Goal: Check status: Check status

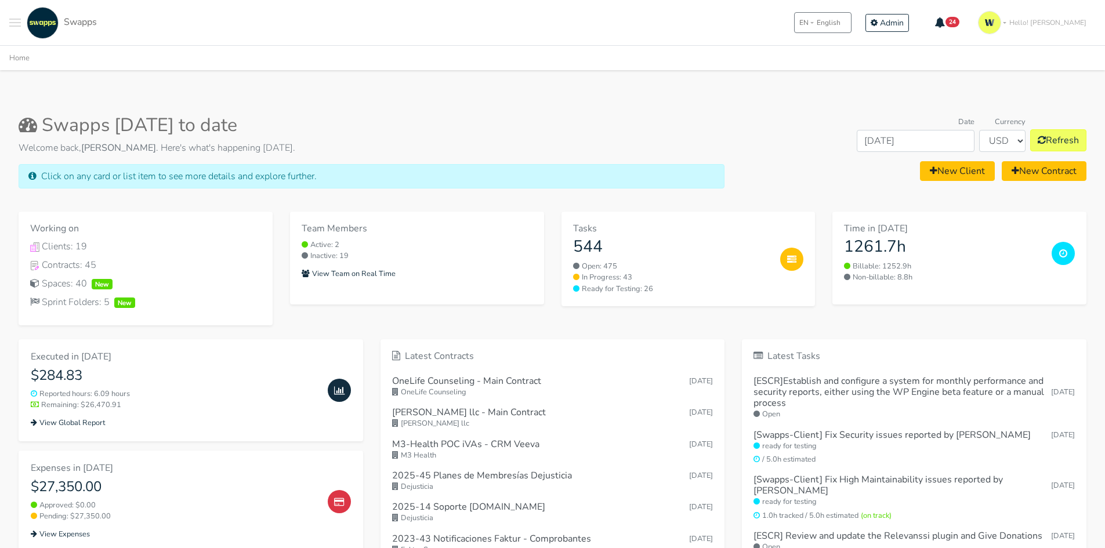
click at [8, 22] on div ".cls-1 { fill: #F15CFF; } .cls-2 { fill: #9a9a9a; } Clients Contracts Spaces Ne…" at bounding box center [552, 22] width 1105 height 45
click at [13, 24] on button "Toggle navigation menu" at bounding box center [15, 23] width 12 height 32
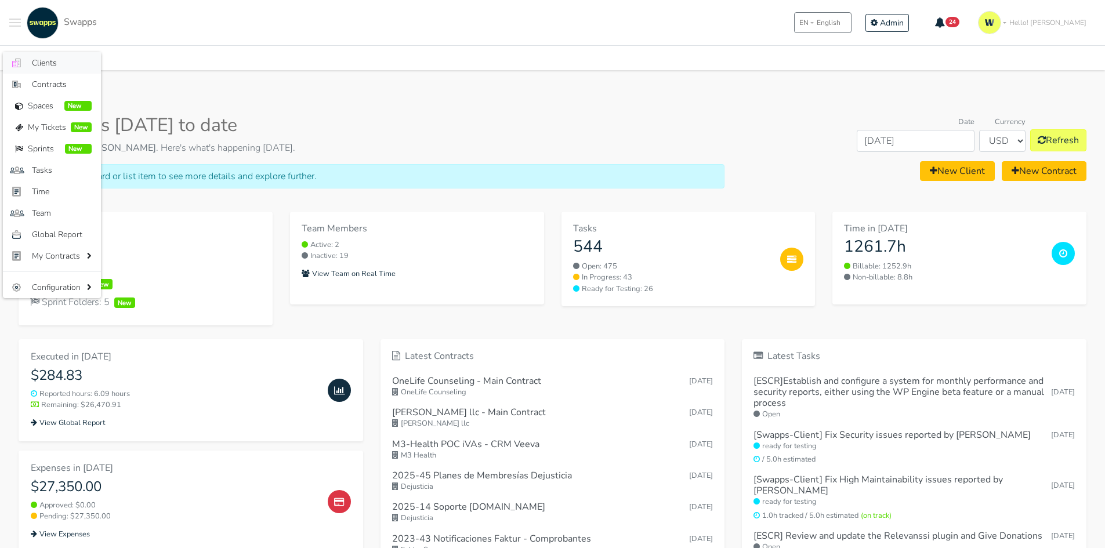
click at [38, 57] on span "Clients" at bounding box center [62, 63] width 60 height 12
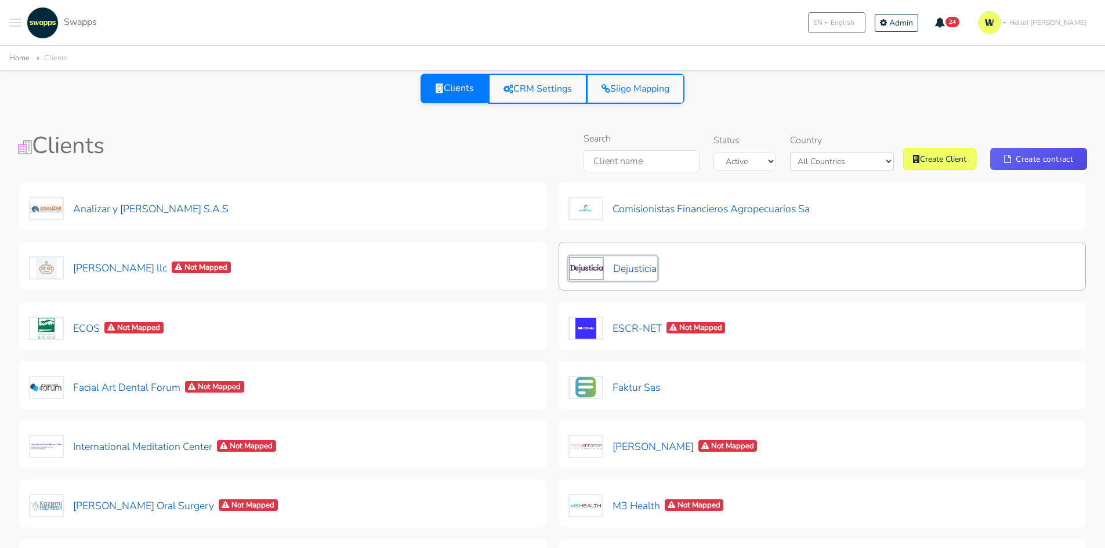
click at [625, 270] on button "Dejusticia" at bounding box center [612, 268] width 89 height 24
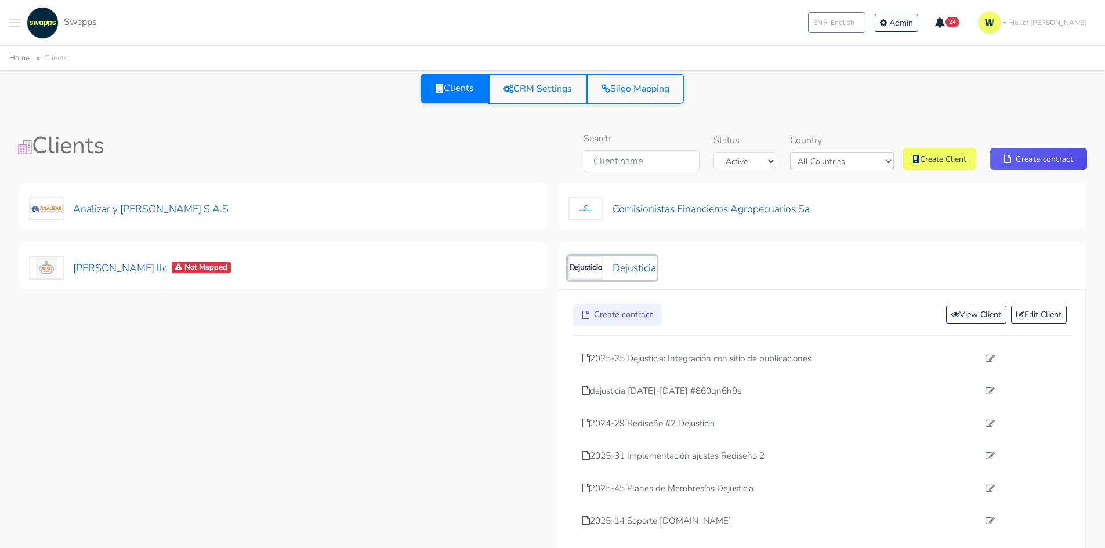
scroll to position [58, 0]
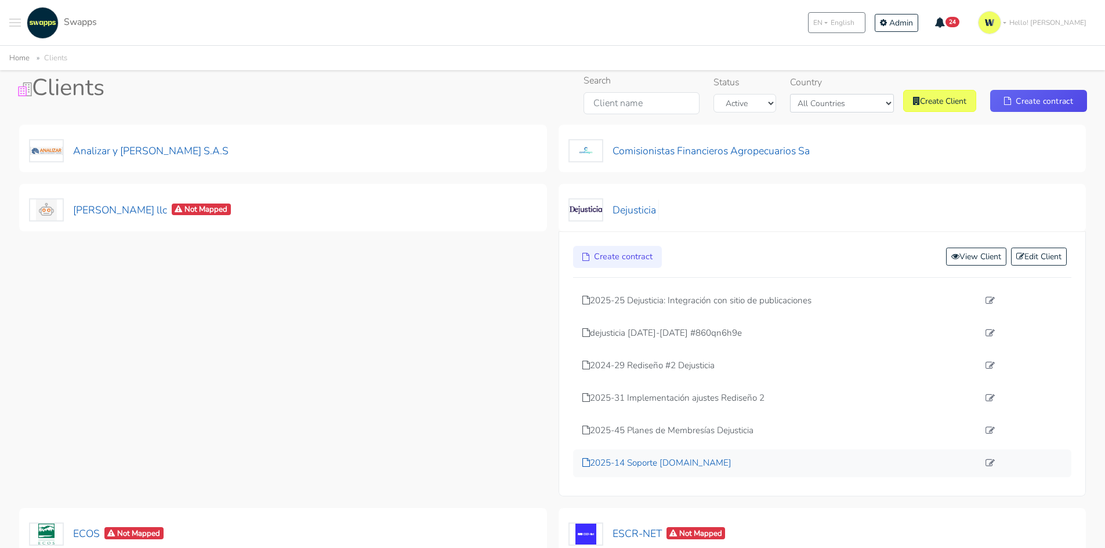
click at [662, 464] on p "2025-14 Soporte [DOMAIN_NAME]" at bounding box center [780, 462] width 397 height 13
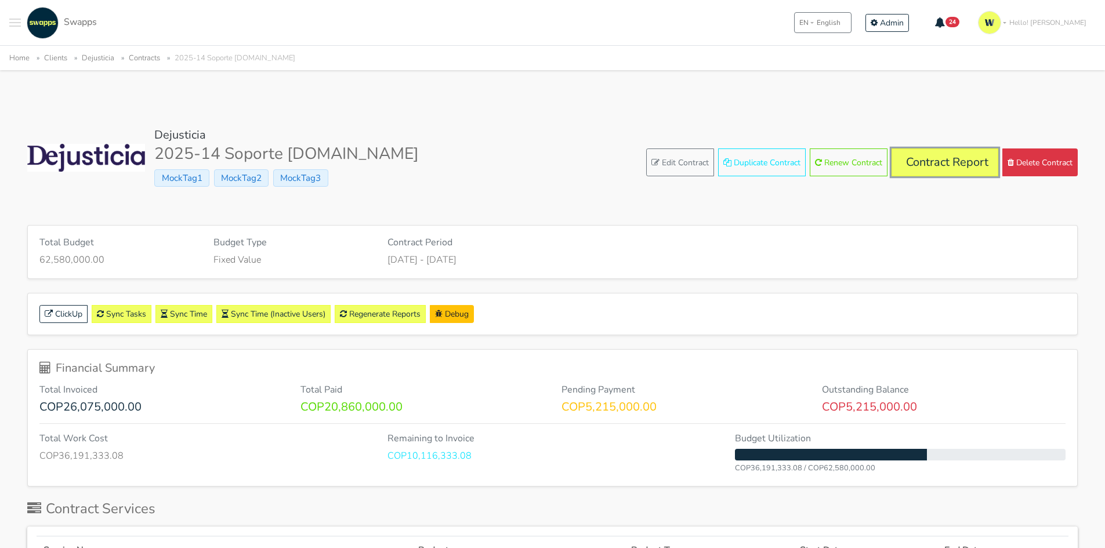
click at [940, 165] on link "Contract Report" at bounding box center [944, 162] width 107 height 28
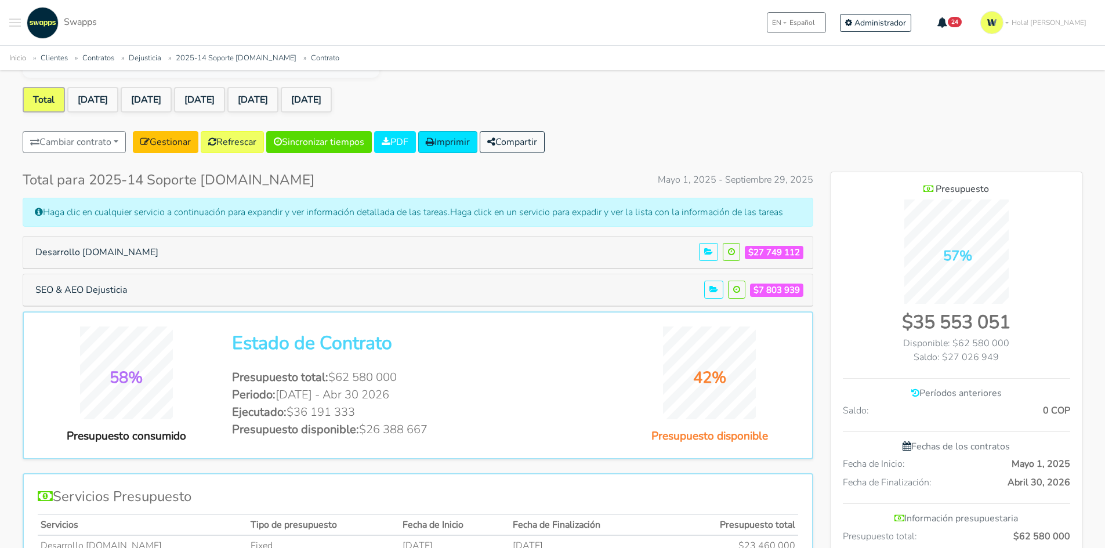
scroll to position [232, 0]
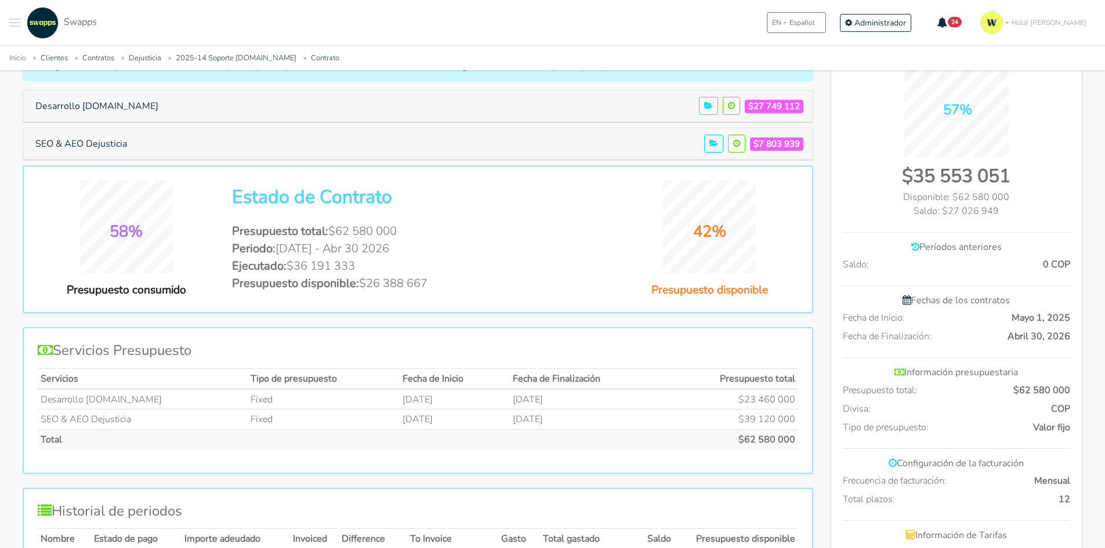
drag, startPoint x: 362, startPoint y: 284, endPoint x: 454, endPoint y: 280, distance: 92.3
click at [433, 278] on li "Presupuesto disponible: $26 388 667" at bounding box center [417, 283] width 371 height 17
click at [446, 278] on li "Presupuesto disponible: $26 388 667" at bounding box center [417, 283] width 371 height 17
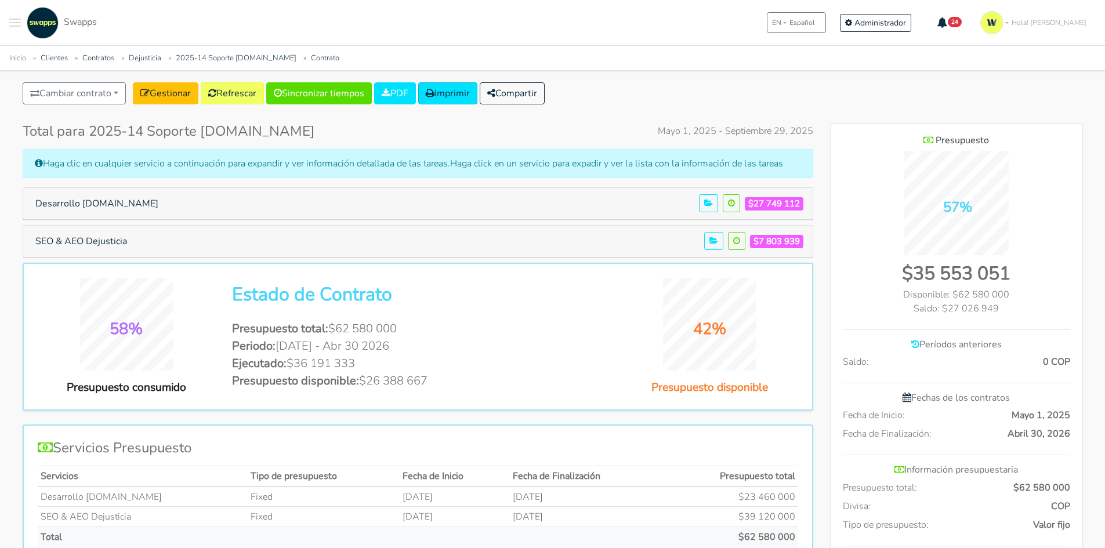
scroll to position [0, 0]
